Goal: Transaction & Acquisition: Purchase product/service

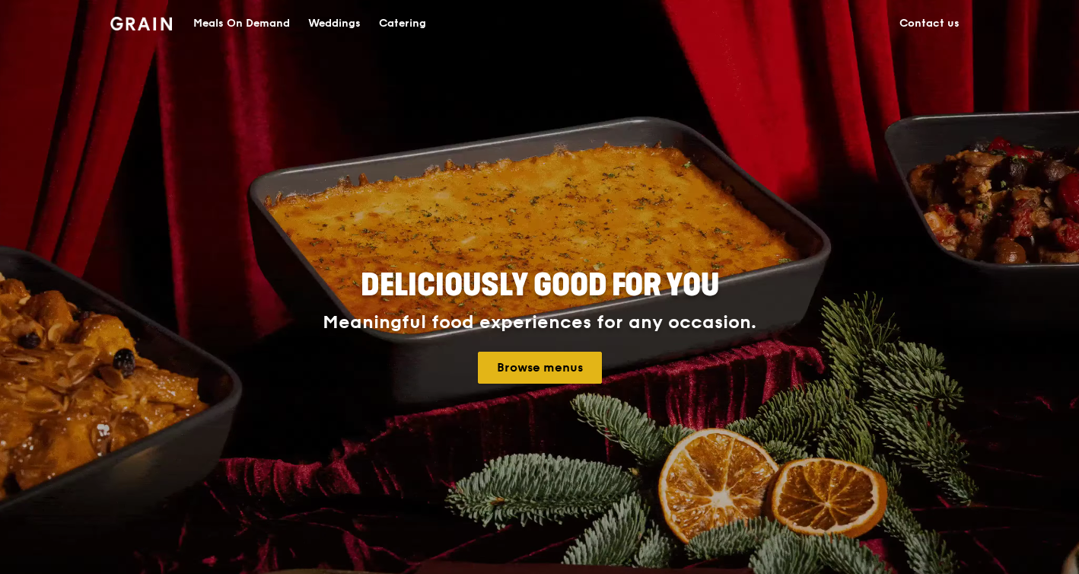
click at [545, 372] on link "Browse menus" at bounding box center [540, 368] width 124 height 32
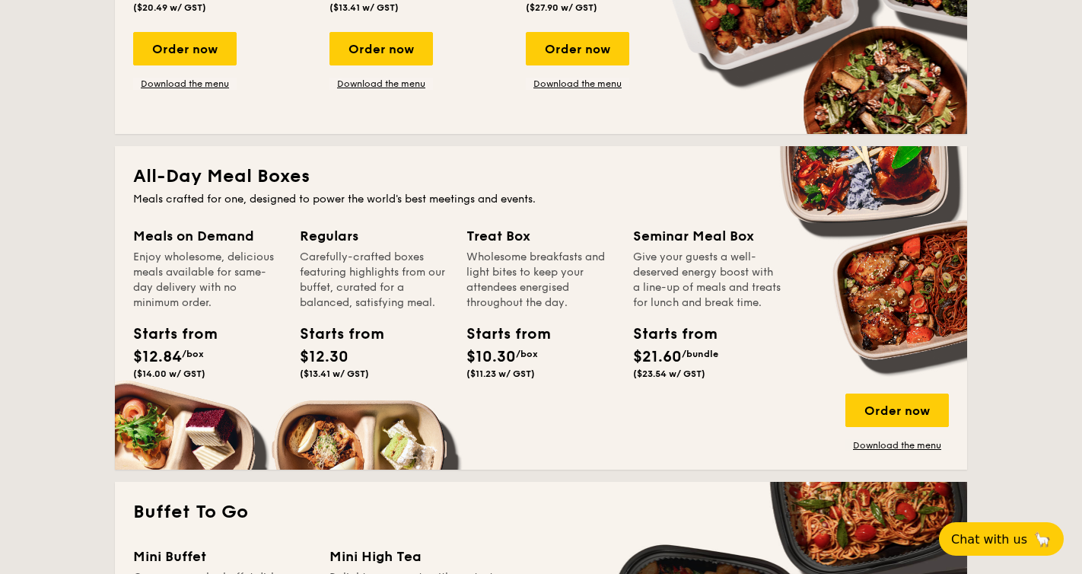
scroll to position [975, 0]
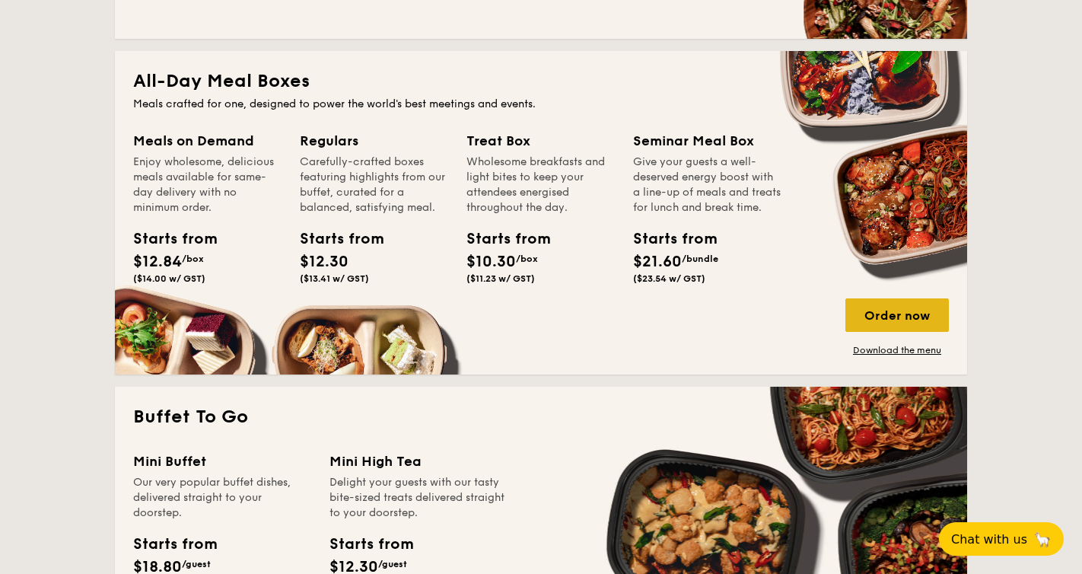
click at [876, 304] on div "Order now" at bounding box center [896, 314] width 103 height 33
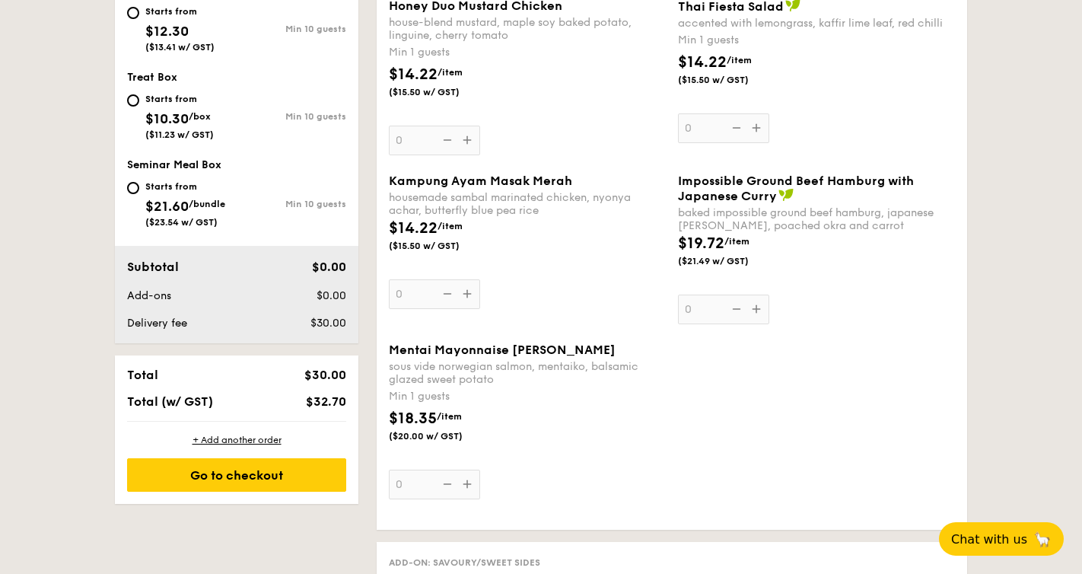
scroll to position [479, 0]
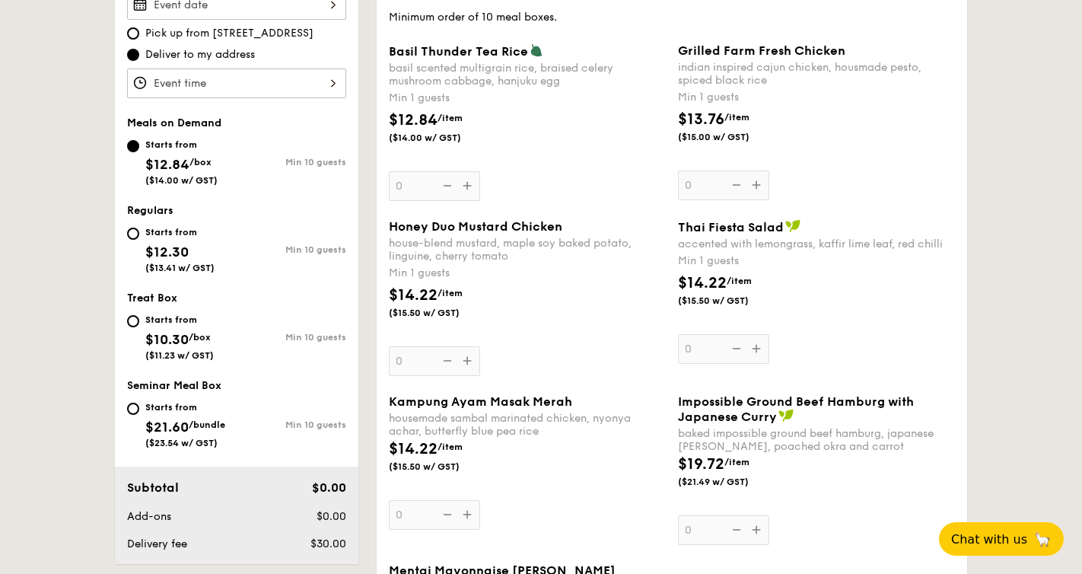
click at [140, 230] on div "Starts from $12.30 ($13.41 w/ GST)" at bounding box center [182, 248] width 110 height 50
click at [139, 230] on input "Starts from $12.30 ($13.41 w/ GST) Min 10 guests" at bounding box center [133, 234] width 12 height 12
radio input "true"
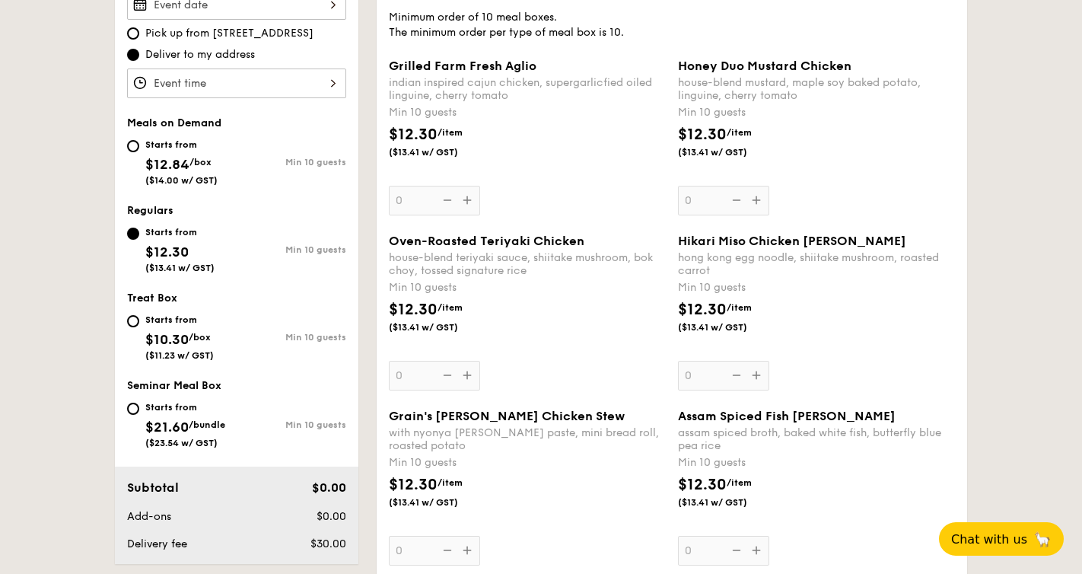
click at [132, 151] on div "Starts from $12.84 /box ($14.00 w/ GST)" at bounding box center [182, 160] width 110 height 50
click at [132, 151] on input "Starts from $12.84 /box ($14.00 w/ GST) Min 10 guests" at bounding box center [133, 146] width 12 height 12
radio input "true"
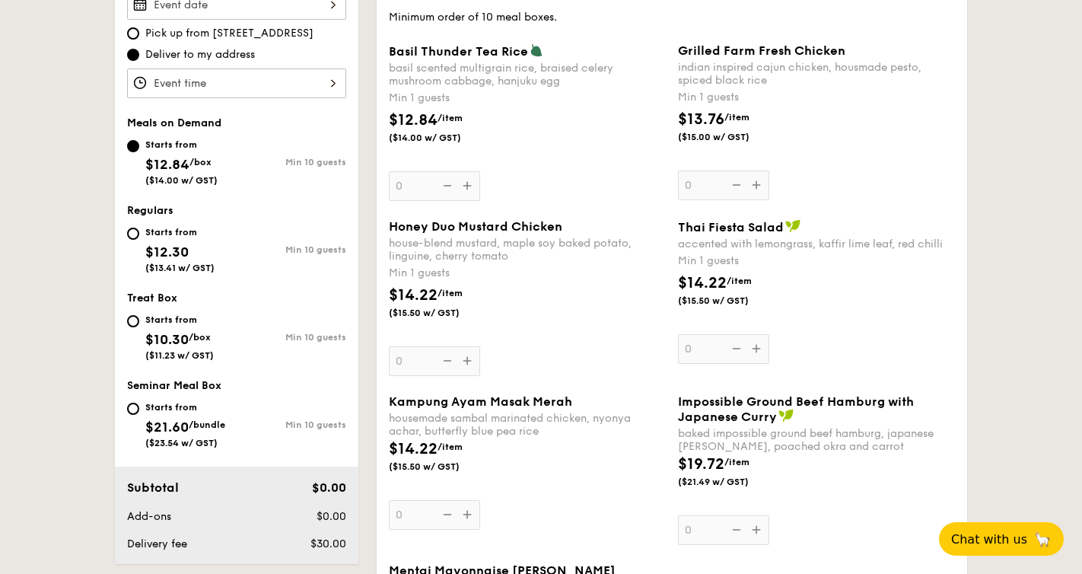
click at [136, 226] on div "Starts from $12.30 ($13.41 w/ GST)" at bounding box center [182, 248] width 110 height 50
click at [136, 228] on input "Starts from $12.30 ($13.41 w/ GST) Min 10 guests" at bounding box center [133, 234] width 12 height 12
radio input "true"
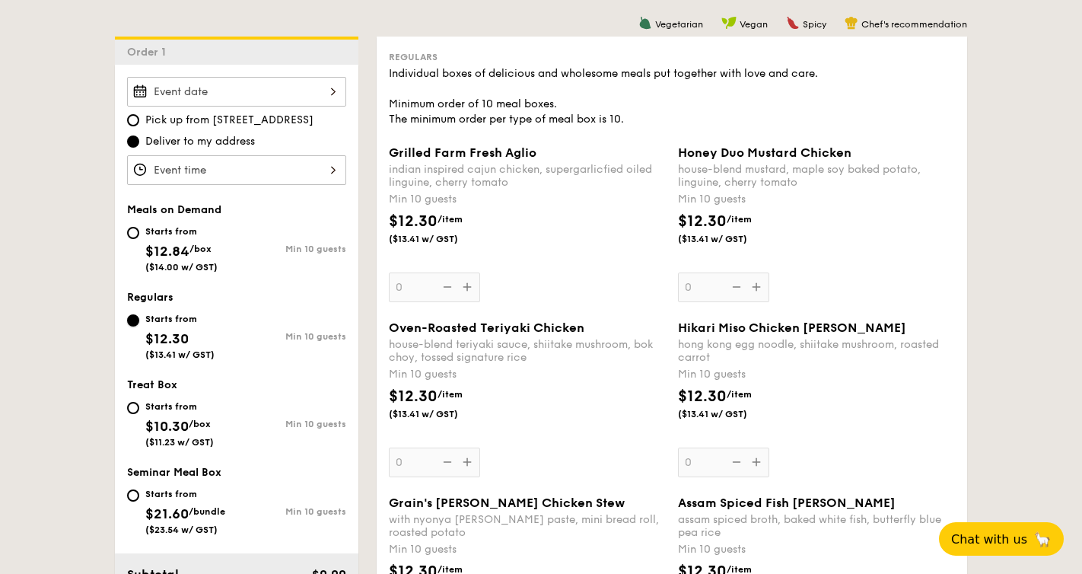
scroll to position [406, 0]
